Goal: Information Seeking & Learning: Learn about a topic

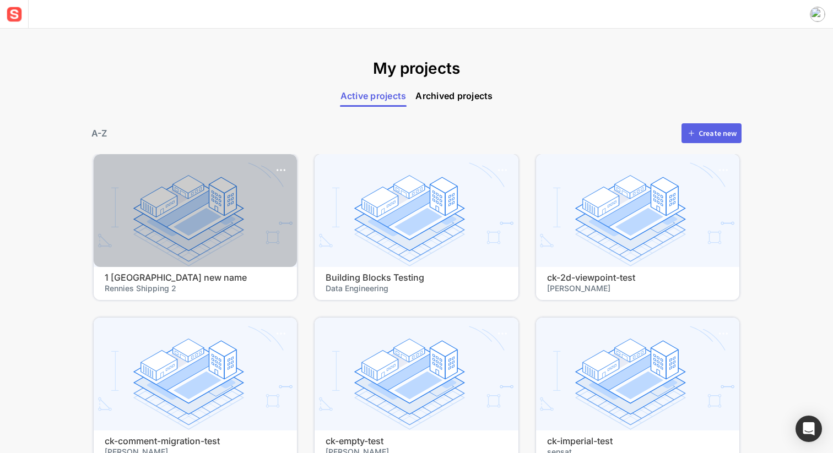
click at [150, 254] on div at bounding box center [195, 210] width 203 height 113
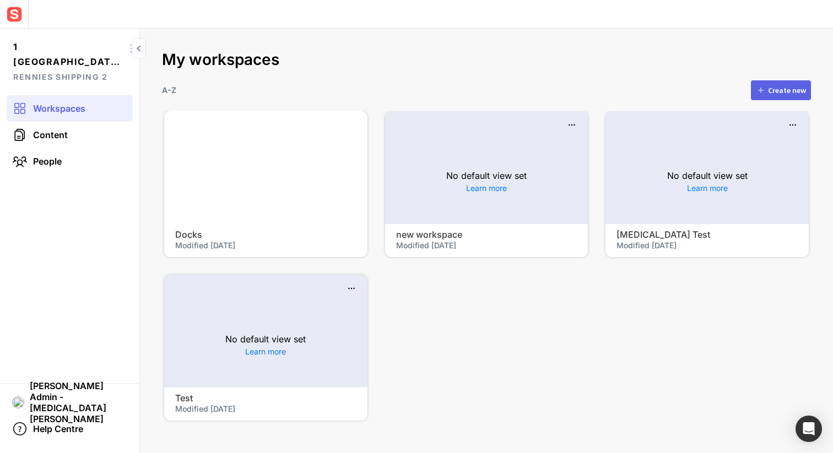
click at [229, 188] on div at bounding box center [265, 167] width 203 height 113
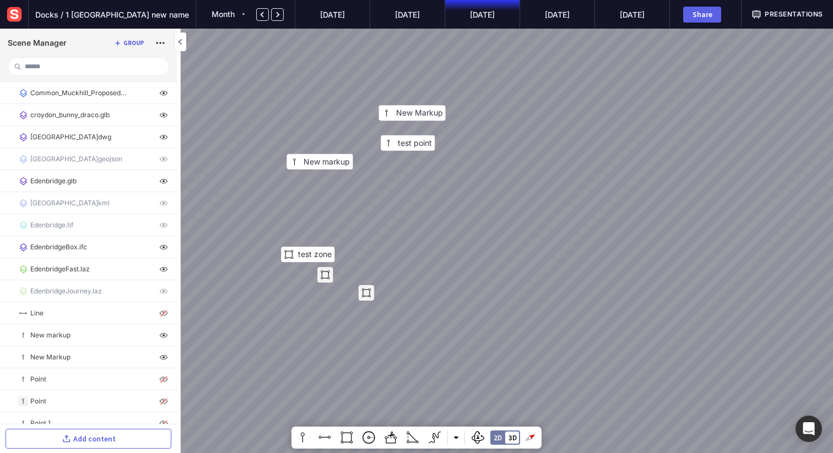
drag, startPoint x: 368, startPoint y: 248, endPoint x: 375, endPoint y: 246, distance: 7.2
click at [375, 246] on div "New Markup [GEOGRAPHIC_DATA] test zone New markup" at bounding box center [416, 226] width 833 height 453
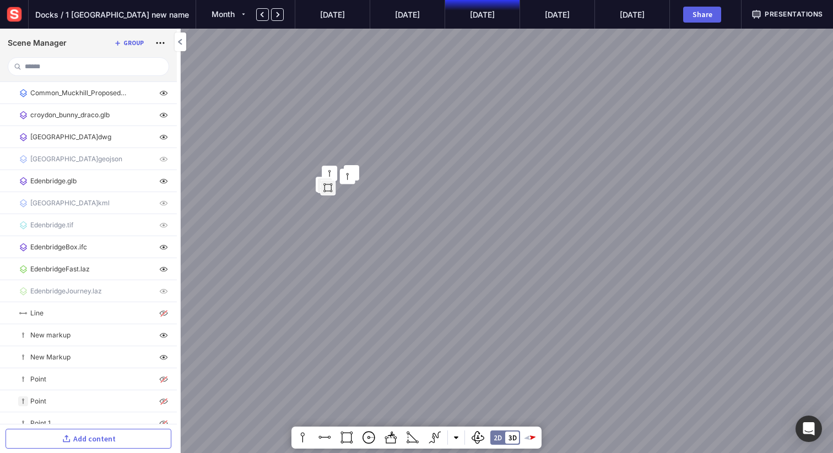
drag, startPoint x: 329, startPoint y: 170, endPoint x: 273, endPoint y: 63, distance: 120.9
click at [270, 63] on div at bounding box center [416, 226] width 833 height 453
click at [14, 24] on div at bounding box center [14, 14] width 29 height 29
click at [14, 13] on img at bounding box center [14, 14] width 20 height 20
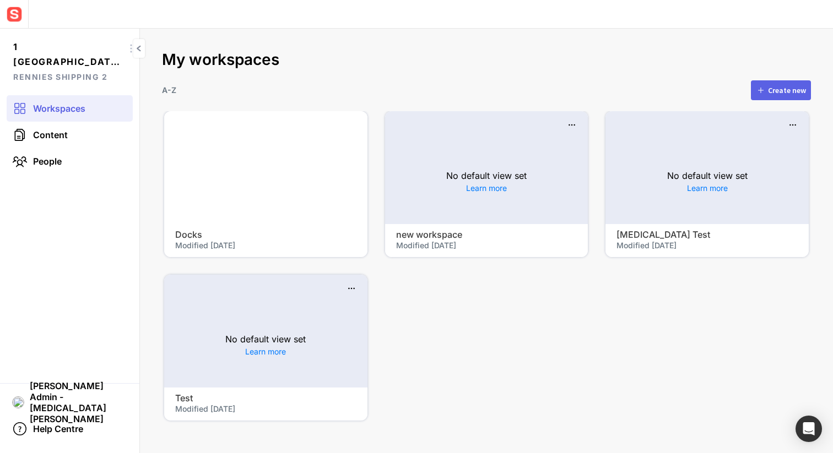
click at [14, 13] on img at bounding box center [14, 14] width 20 height 20
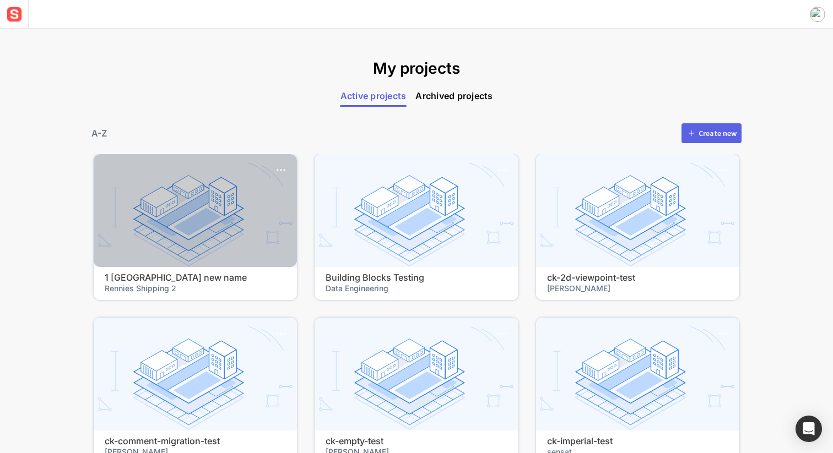
scroll to position [363, 0]
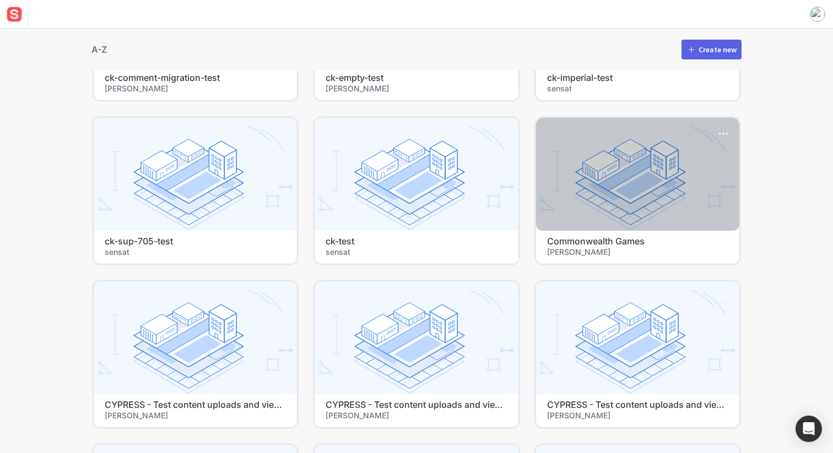
click at [553, 192] on div at bounding box center [637, 174] width 203 height 113
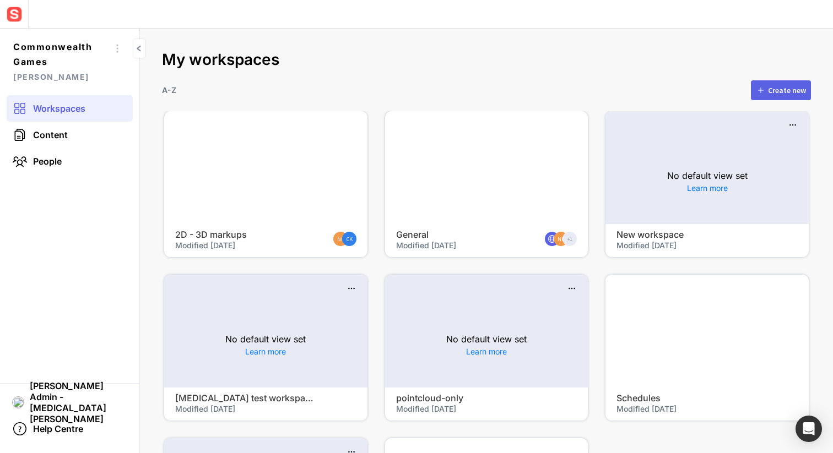
click at [500, 219] on div at bounding box center [486, 167] width 203 height 113
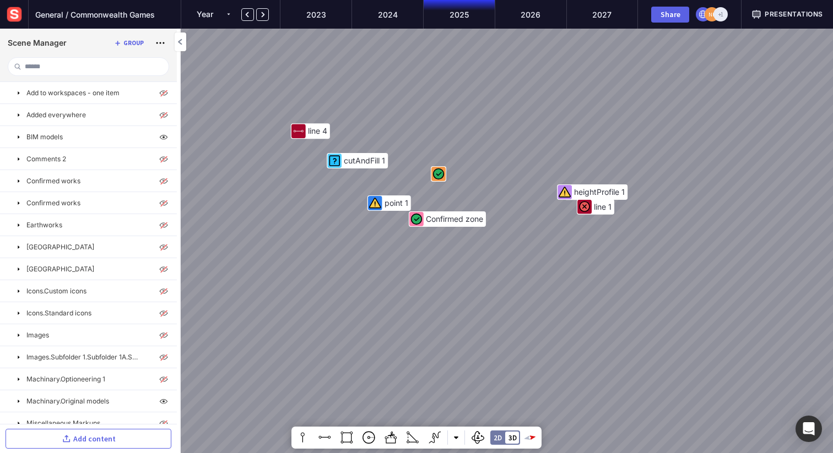
drag, startPoint x: 477, startPoint y: 294, endPoint x: 589, endPoint y: 251, distance: 120.0
click at [589, 251] on div "Confirmed zone line 1 point 1 cutAndFill 1 heightProfile 1 line 4" at bounding box center [416, 226] width 833 height 453
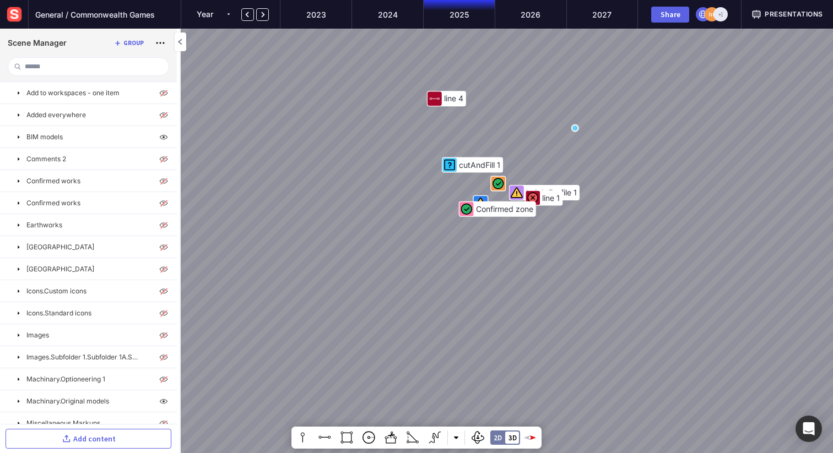
drag, startPoint x: 408, startPoint y: 260, endPoint x: 436, endPoint y: 355, distance: 98.8
click at [437, 355] on div "Confirmed zone line 1 cutAndFill 1 heightProfile 1 line 4" at bounding box center [416, 226] width 833 height 453
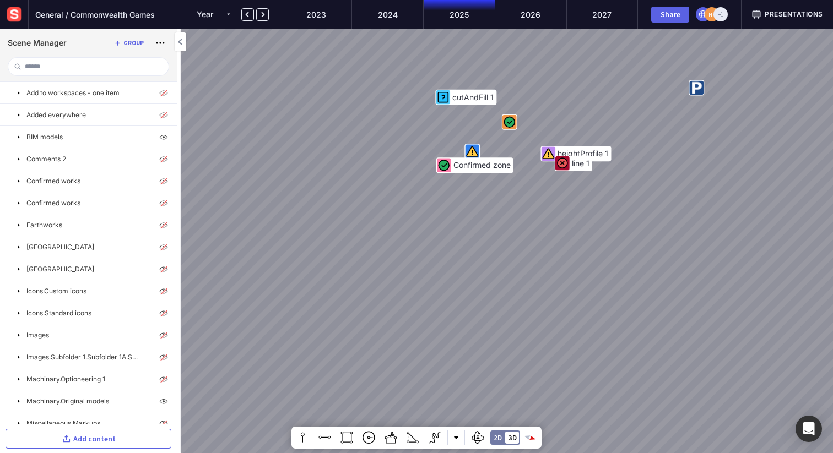
drag, startPoint x: 632, startPoint y: 235, endPoint x: 469, endPoint y: 220, distance: 163.7
click at [469, 220] on div "Confirmed zone line 1 cutAndFill 1 heightProfile 1 line 4" at bounding box center [416, 226] width 833 height 453
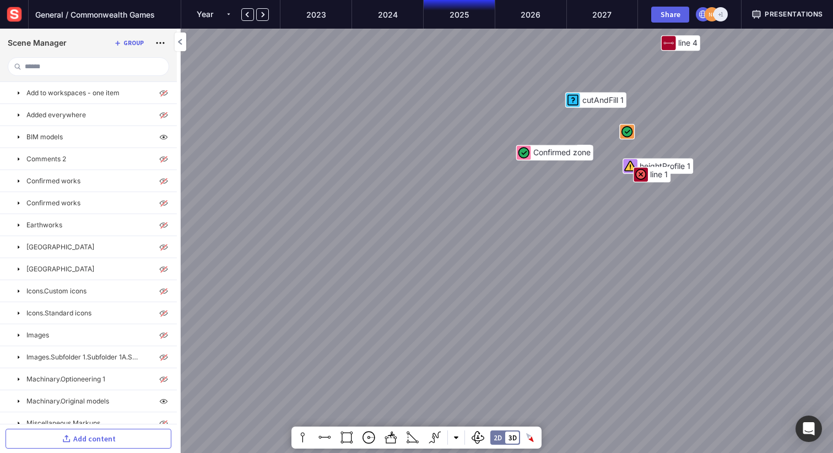
drag, startPoint x: 589, startPoint y: 216, endPoint x: 386, endPoint y: 275, distance: 211.6
click at [386, 275] on div "Confirmed zone line 1 cutAndFill 1 heightProfile 1 line 4" at bounding box center [416, 226] width 833 height 453
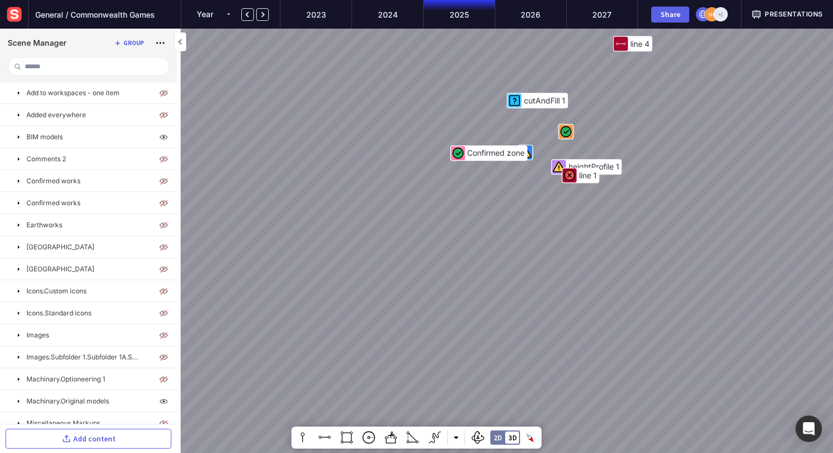
drag, startPoint x: 520, startPoint y: 266, endPoint x: 373, endPoint y: 262, distance: 147.1
click at [378, 262] on div "Confirmed zone line 1 cutAndFill 1 heightProfile 1 line 4" at bounding box center [416, 226] width 833 height 453
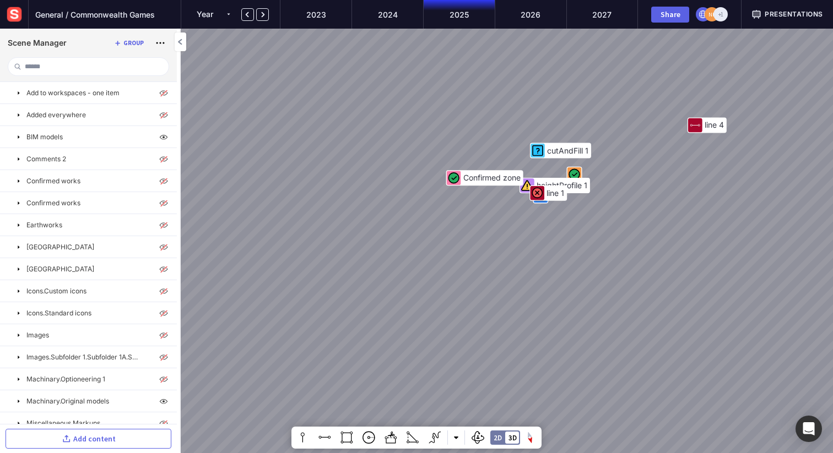
drag, startPoint x: 584, startPoint y: 214, endPoint x: 524, endPoint y: 166, distance: 76.9
click at [524, 166] on div "Confirmed zone line 1 cutAndFill 1 heightProfile 1 line 4" at bounding box center [416, 226] width 833 height 453
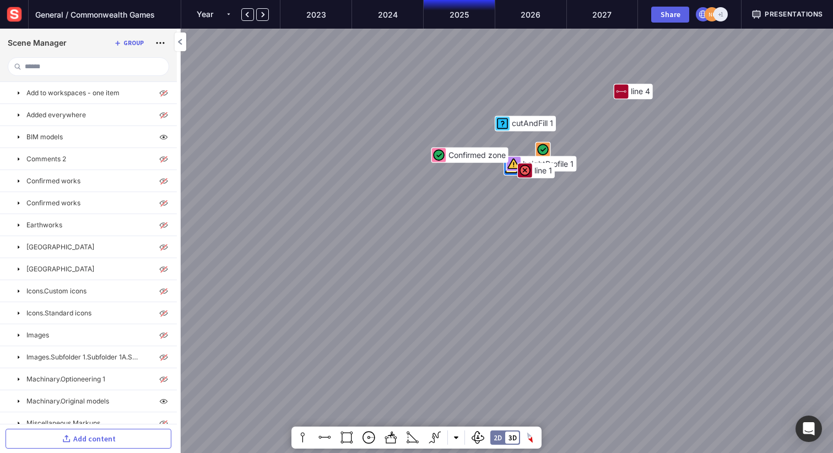
click at [16, 14] on img at bounding box center [14, 14] width 20 height 20
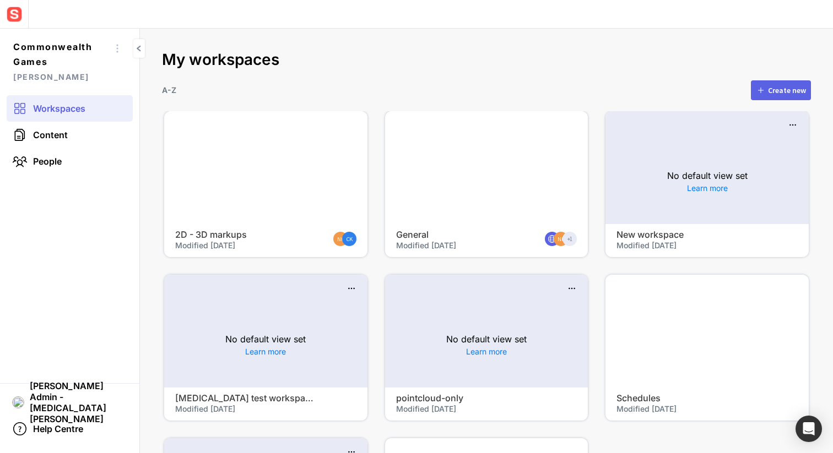
click at [421, 46] on mapp-project-scenes-page "My workspaces A-Z Create new 2D - 3D markups Modified [DATE] NK CK General Modi…" at bounding box center [486, 241] width 693 height 425
click at [414, 47] on mapp-project-scenes-page "My workspaces A-Z Create new 2D - 3D markups Modified [DATE] NK CK General Modi…" at bounding box center [486, 241] width 693 height 425
